Goal: Find specific page/section: Find specific page/section

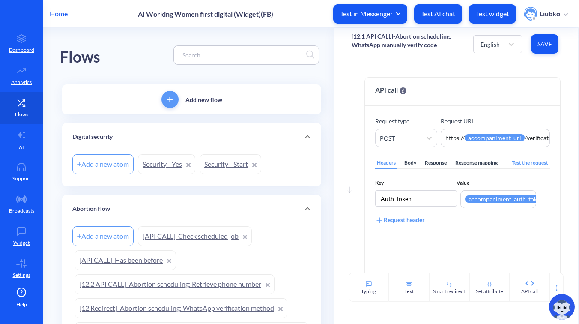
scroll to position [257, 0]
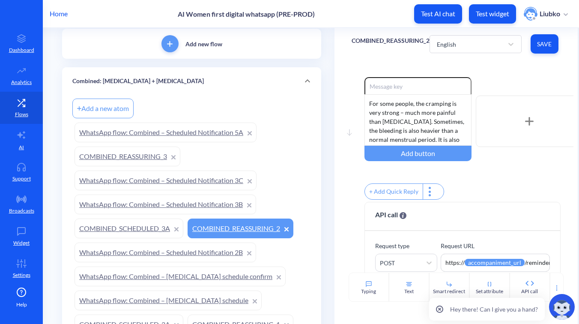
scroll to position [54, 0]
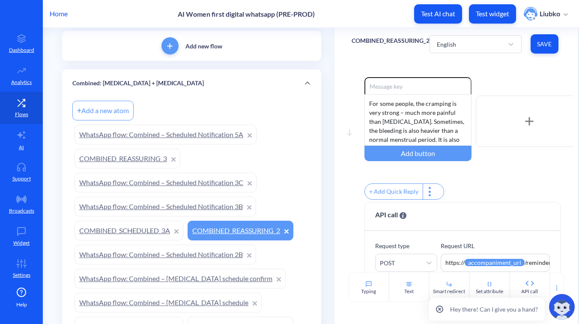
click at [188, 92] on div "Combined: Mifepristone + Misoprostol" at bounding box center [191, 82] width 259 height 27
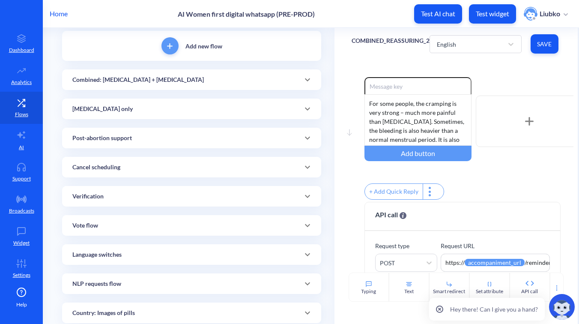
click at [171, 138] on div "Post-abortion support" at bounding box center [191, 138] width 239 height 9
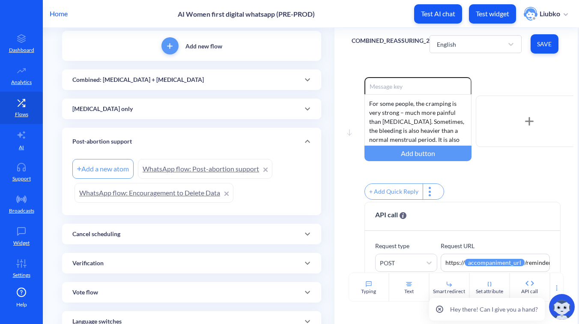
click at [153, 191] on link "WhatsApp flow: Encouragement to Delete Data" at bounding box center [154, 193] width 159 height 20
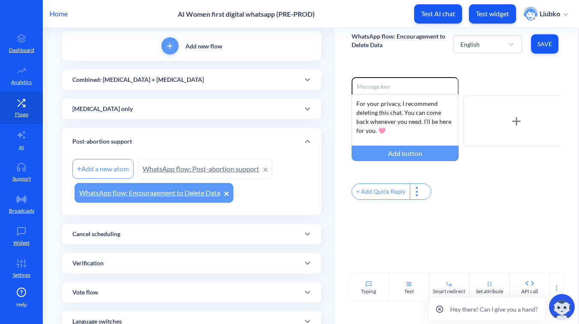
click at [180, 170] on link "WhatsApp flow: Post-abortion support" at bounding box center [205, 169] width 134 height 20
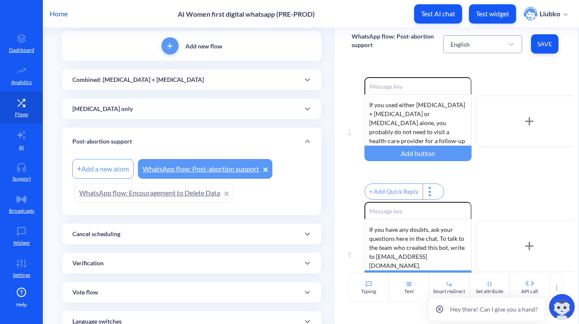
click at [488, 44] on div "English" at bounding box center [474, 43] width 57 height 15
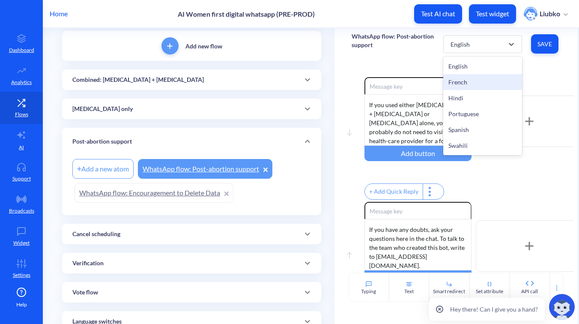
click at [455, 77] on div "French" at bounding box center [482, 82] width 79 height 16
